Goal: Task Accomplishment & Management: Manage account settings

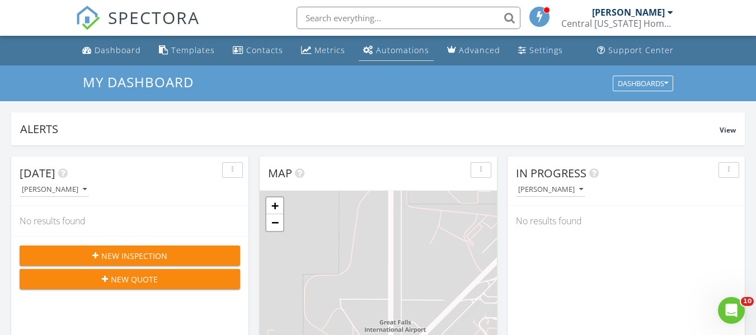
click at [371, 47] on link "Automations" at bounding box center [396, 50] width 75 height 21
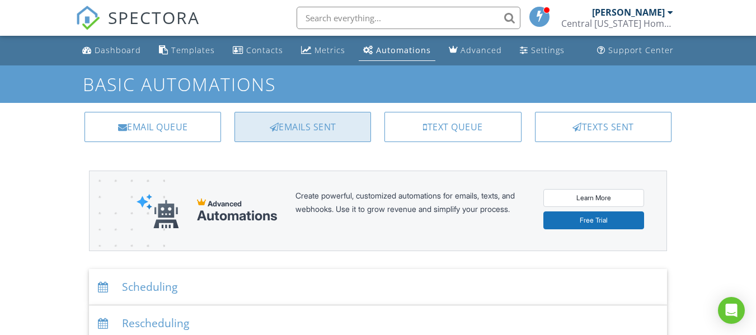
click at [285, 121] on div "Emails Sent" at bounding box center [302, 127] width 136 height 30
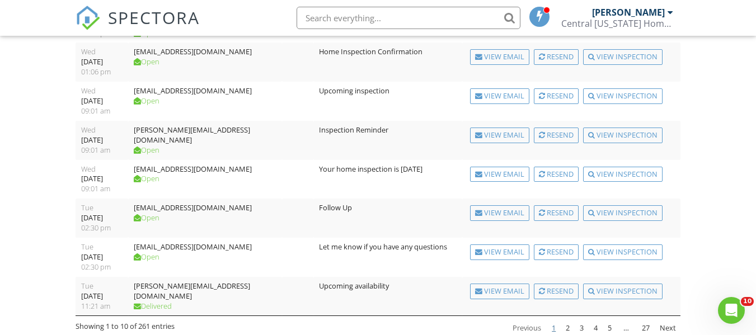
scroll to position [247, 0]
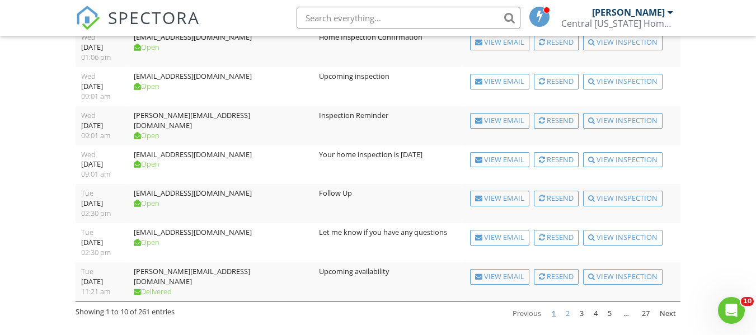
click at [565, 317] on link "2" at bounding box center [567, 313] width 13 height 19
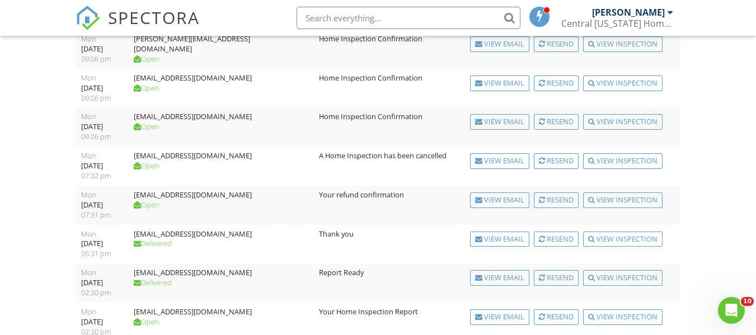
scroll to position [166, 0]
click at [473, 205] on div "View Email" at bounding box center [499, 202] width 59 height 16
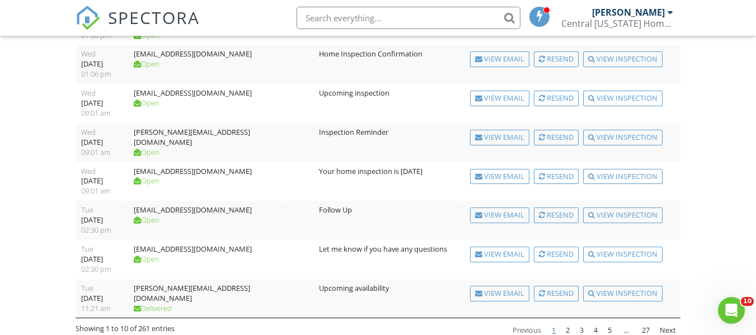
scroll to position [247, 0]
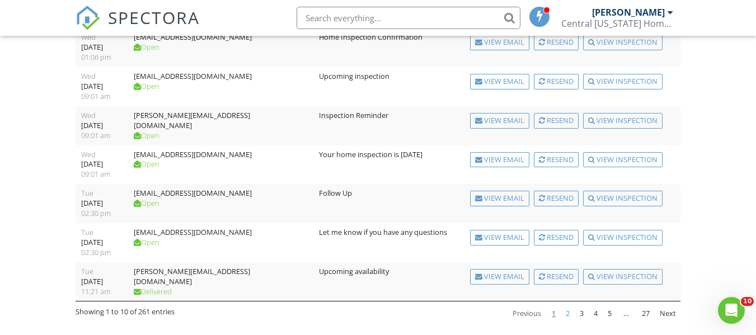
click at [568, 312] on link "2" at bounding box center [567, 313] width 13 height 19
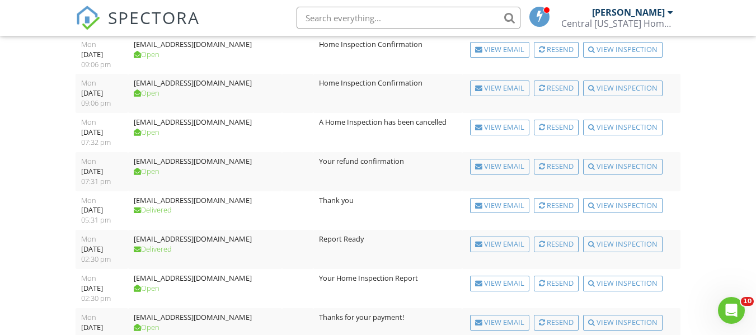
scroll to position [199, 0]
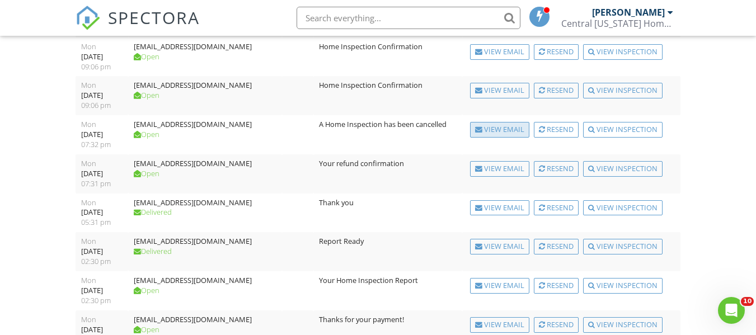
click at [506, 133] on div "View Email" at bounding box center [499, 130] width 59 height 16
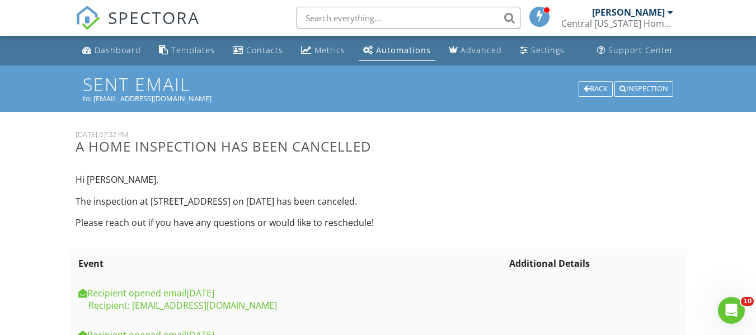
click at [388, 55] on link "Automations" at bounding box center [397, 50] width 77 height 21
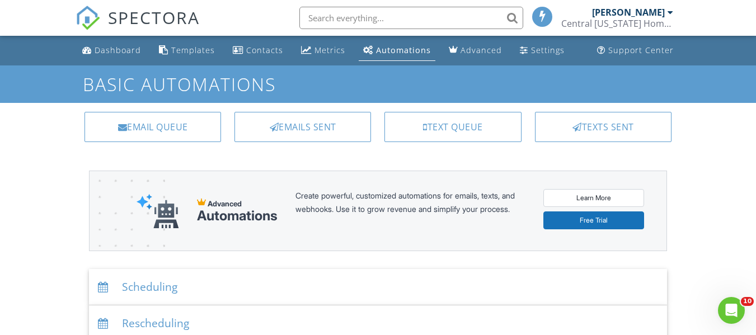
scroll to position [22, 0]
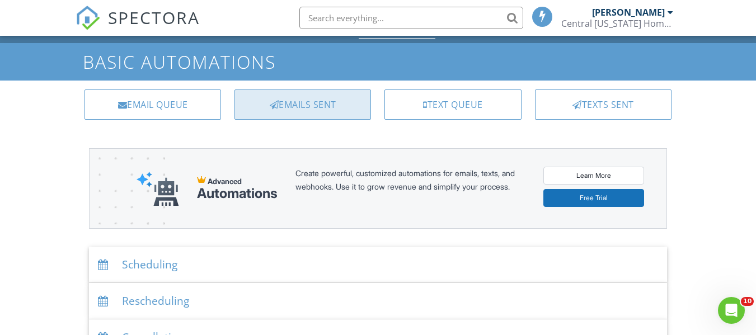
click at [286, 96] on div "Emails Sent" at bounding box center [302, 104] width 136 height 30
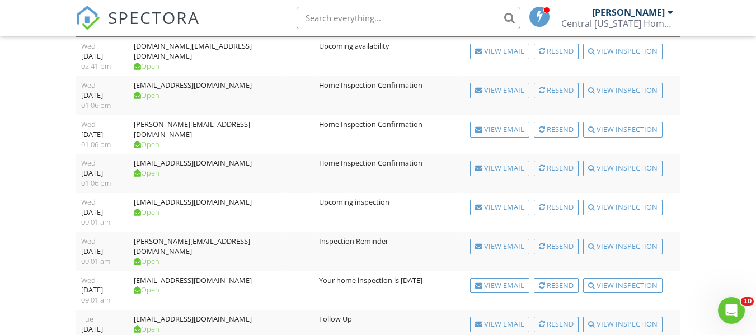
scroll to position [122, 0]
click at [505, 167] on div "View Email" at bounding box center [499, 167] width 59 height 16
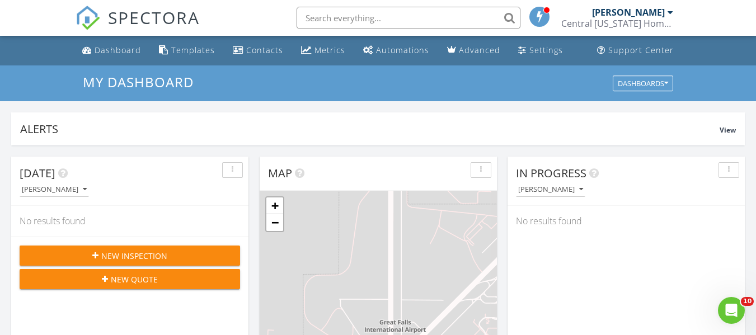
click at [725, 304] on div "Open Intercom Messenger" at bounding box center [731, 310] width 37 height 37
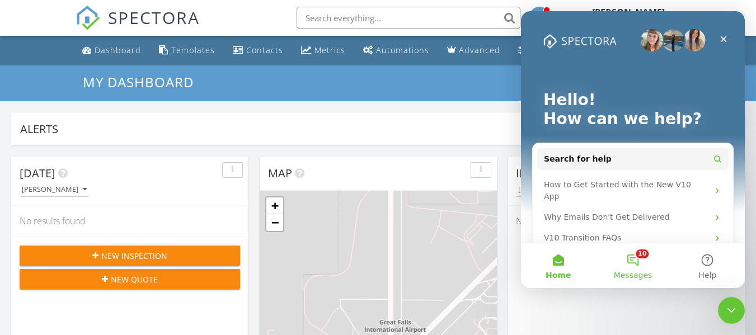
click at [633, 255] on button "10 Messages" at bounding box center [632, 265] width 74 height 45
